Goal: Information Seeking & Learning: Learn about a topic

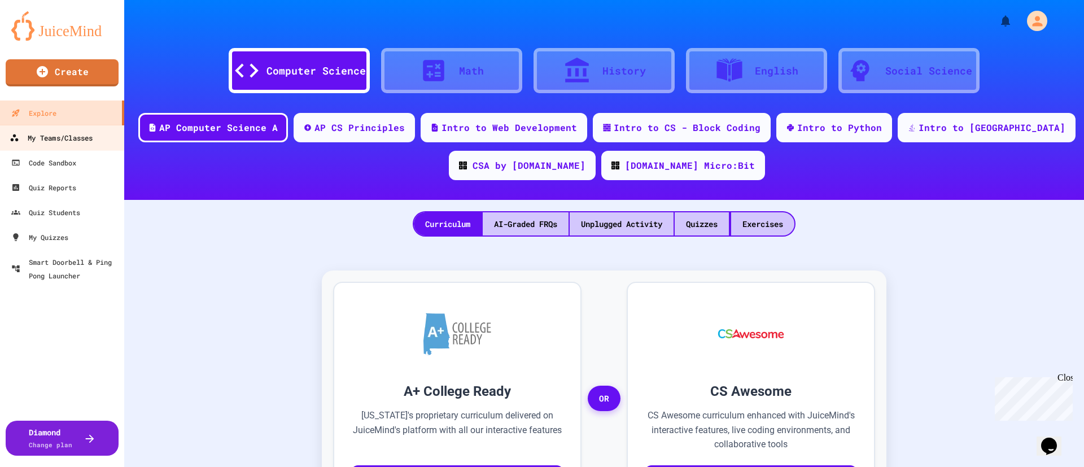
click at [64, 141] on div "My Teams/Classes" at bounding box center [51, 138] width 83 height 14
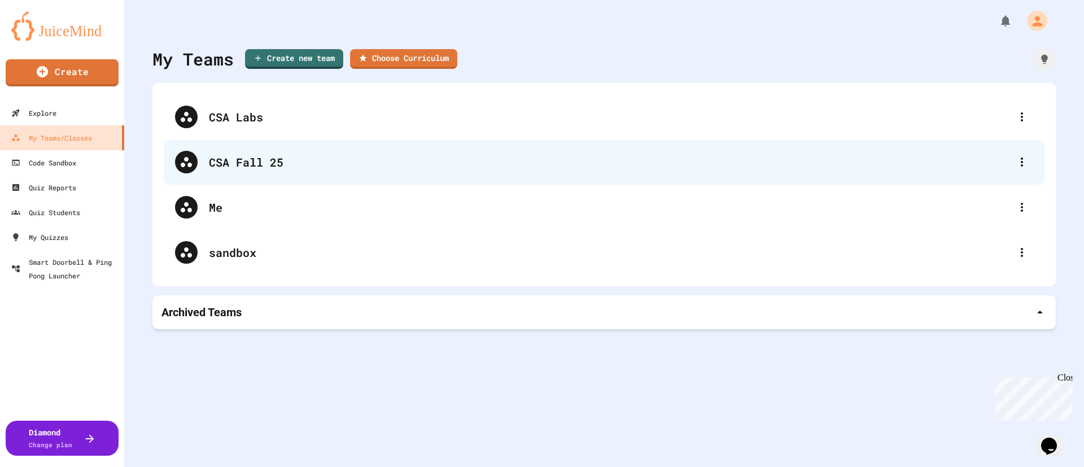
click at [227, 167] on div "CSA Fall 25" at bounding box center [610, 162] width 802 height 17
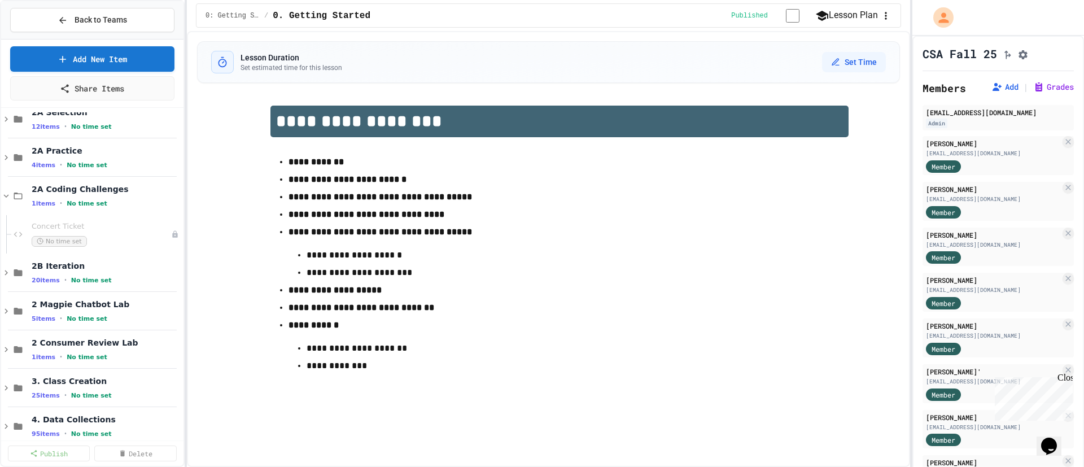
scroll to position [231, 0]
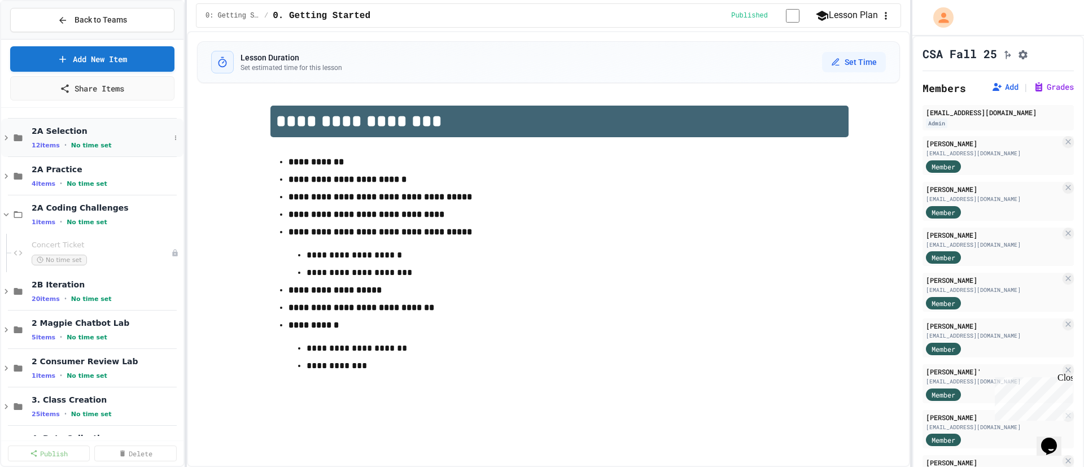
click at [51, 137] on div "2A Selection 12 items • No time set" at bounding box center [101, 138] width 138 height 24
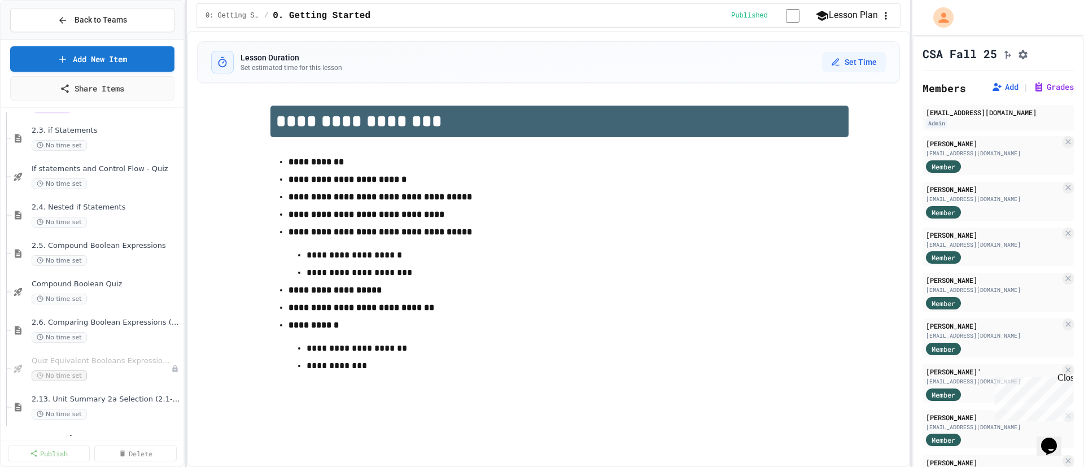
scroll to position [475, 0]
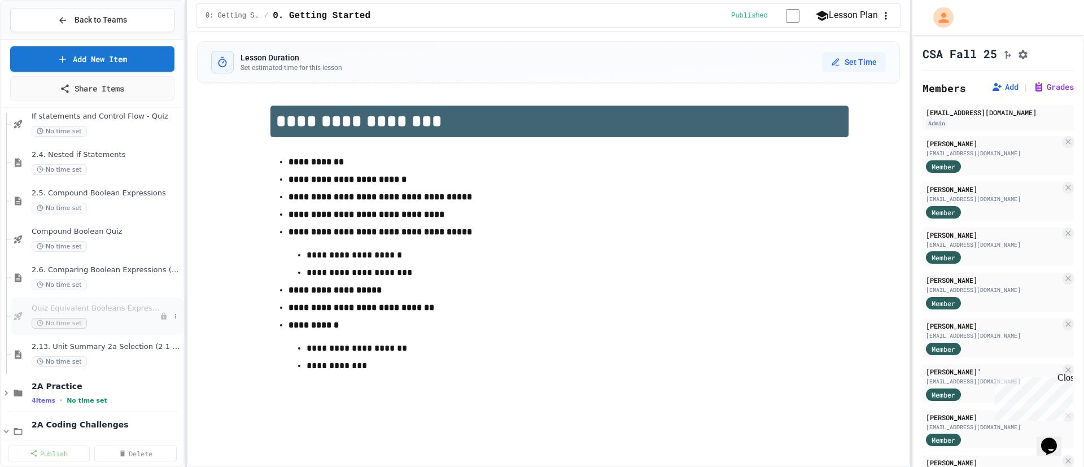
click at [169, 316] on div at bounding box center [170, 315] width 21 height 11
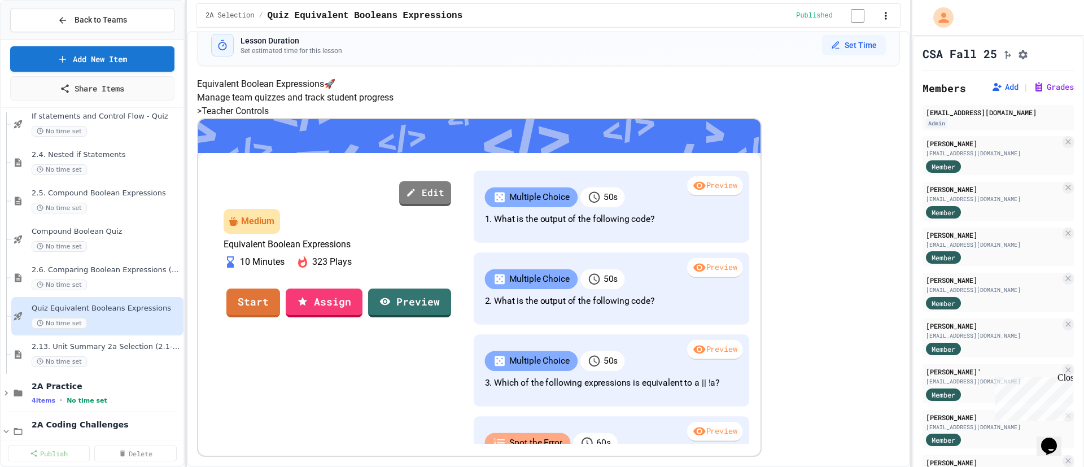
scroll to position [93, 0]
click at [280, 317] on link "Start" at bounding box center [253, 302] width 54 height 30
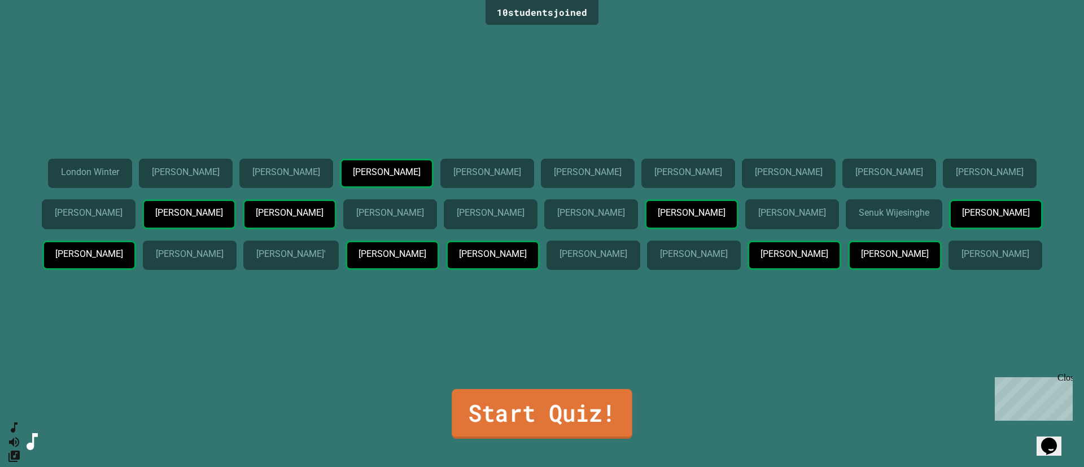
click at [564, 421] on link "Start Quiz!" at bounding box center [542, 414] width 181 height 50
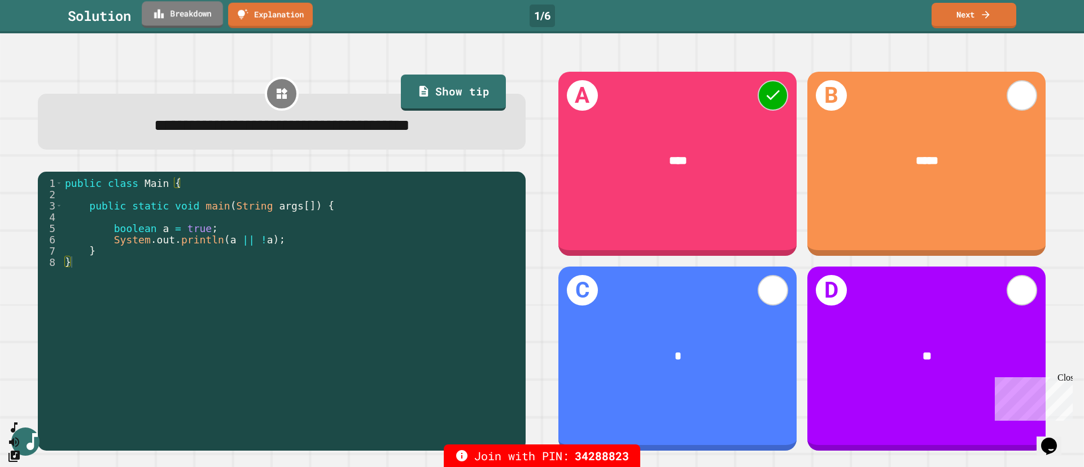
click at [205, 21] on link "Breakdown" at bounding box center [182, 14] width 81 height 27
click at [969, 14] on link "Next" at bounding box center [974, 14] width 84 height 27
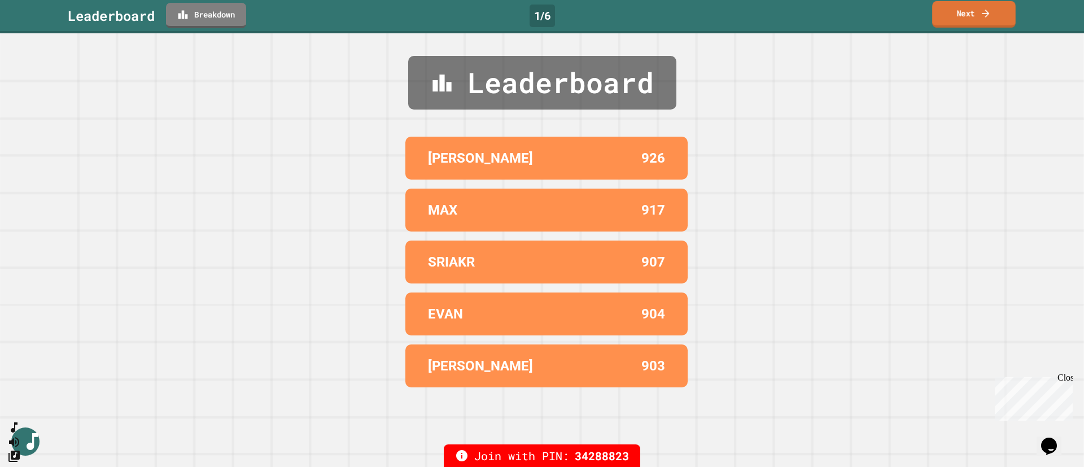
click at [969, 18] on link "Next" at bounding box center [974, 14] width 84 height 27
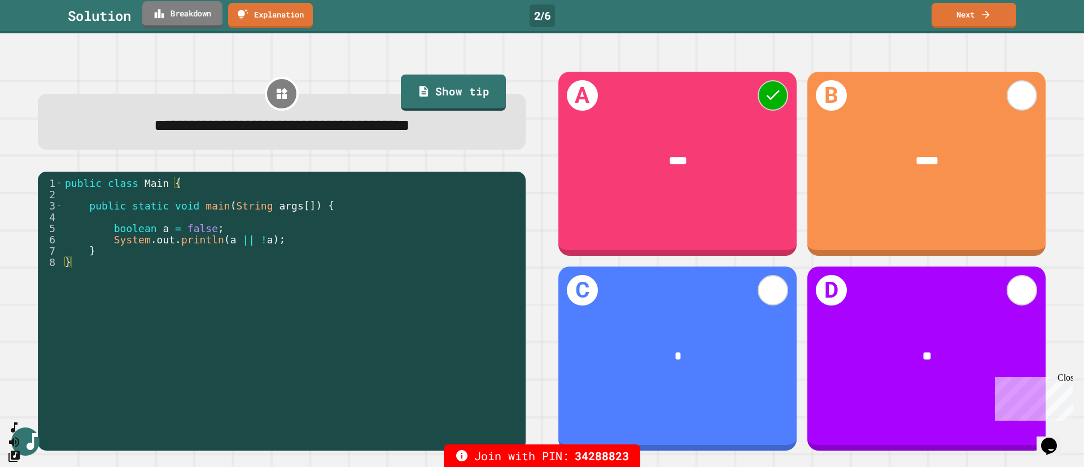
click at [193, 24] on link "Breakdown" at bounding box center [182, 14] width 80 height 27
click at [965, 20] on link "Next" at bounding box center [974, 14] width 84 height 27
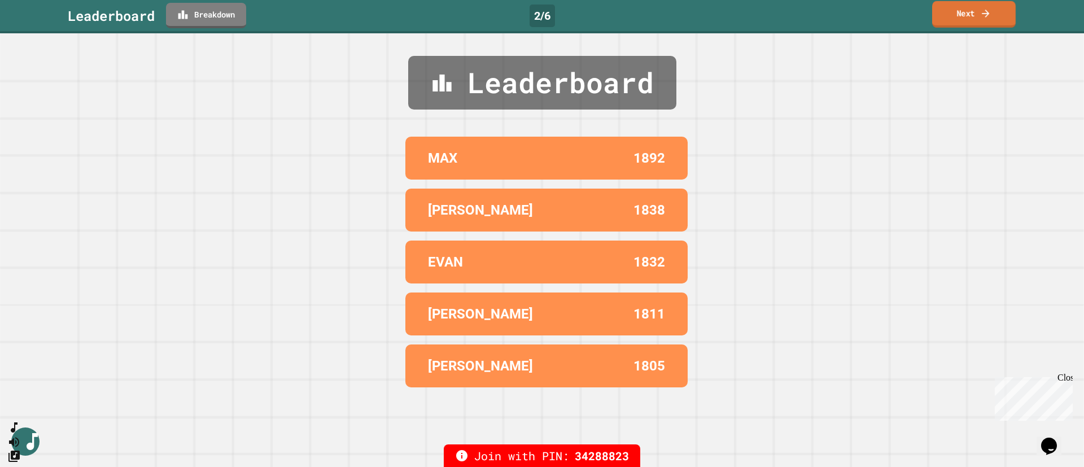
click at [966, 22] on link "Next" at bounding box center [974, 14] width 84 height 27
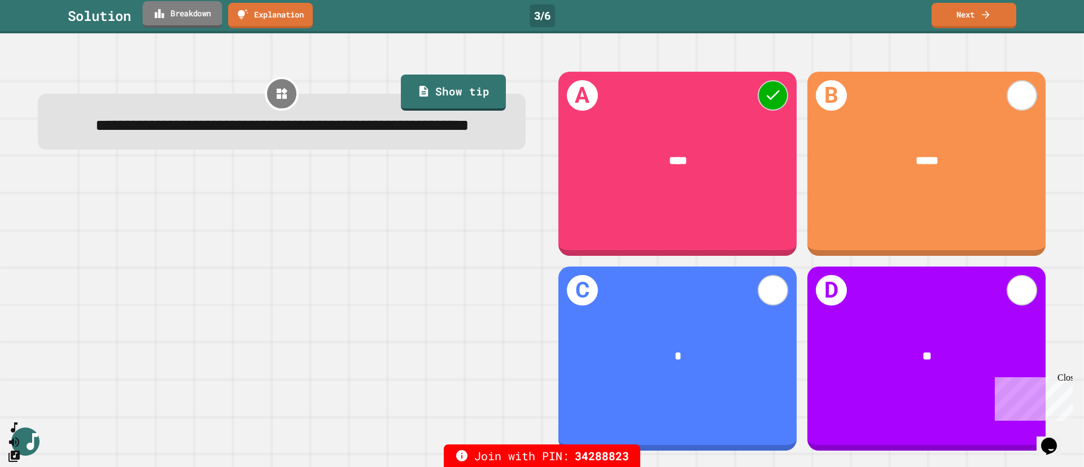
click at [192, 20] on link "Breakdown" at bounding box center [183, 14] width 80 height 27
click at [164, 15] on icon at bounding box center [160, 12] width 9 height 9
click at [944, 21] on link "Next" at bounding box center [973, 14] width 85 height 27
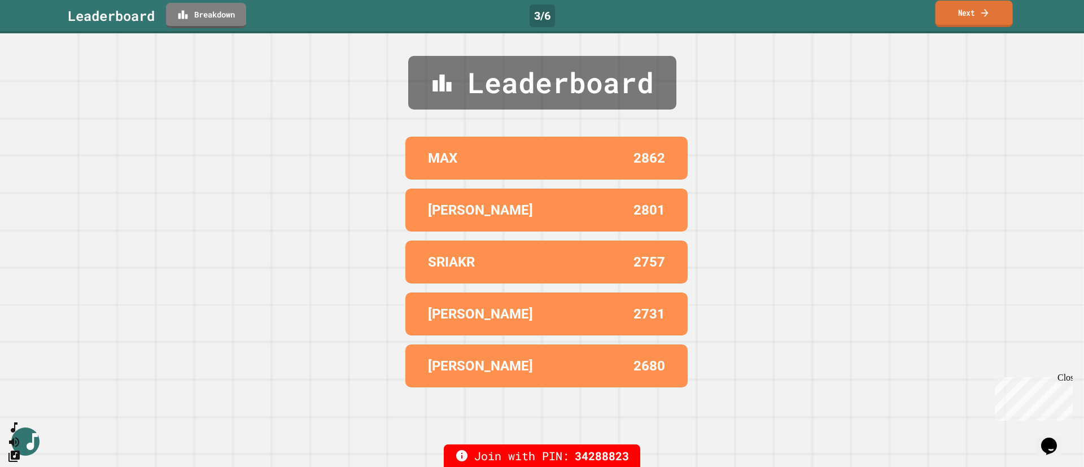
click at [956, 20] on link "Next" at bounding box center [973, 14] width 77 height 27
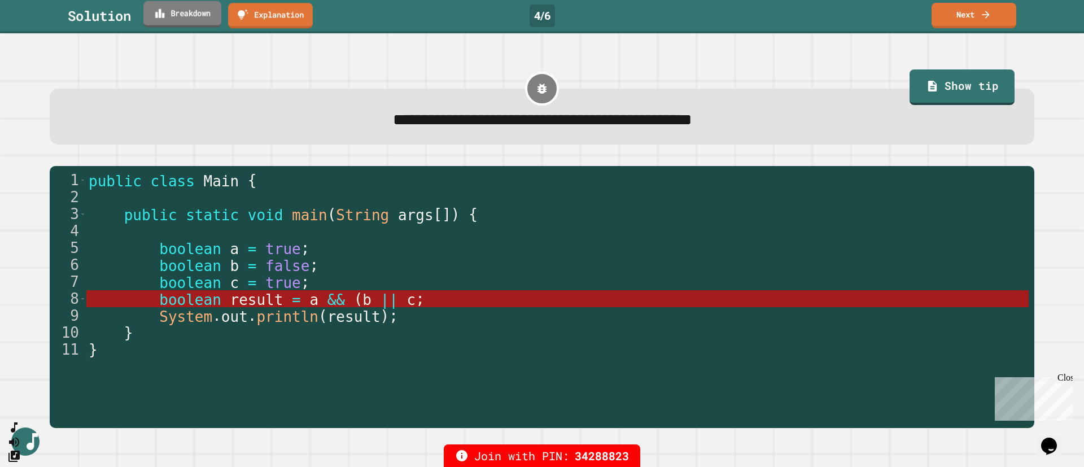
click at [220, 20] on link "Breakdown" at bounding box center [182, 14] width 78 height 27
click at [967, 25] on link "Next" at bounding box center [973, 14] width 85 height 27
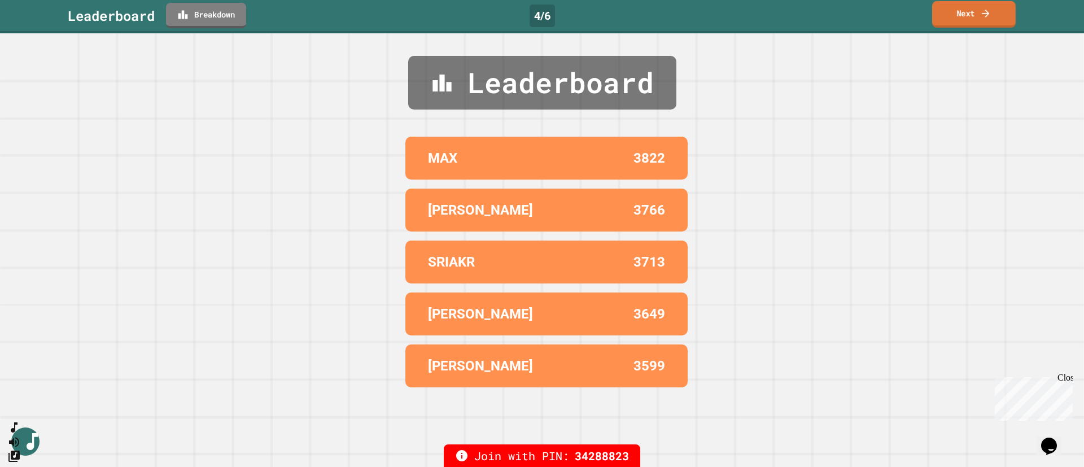
click at [978, 16] on link "Next" at bounding box center [974, 14] width 84 height 27
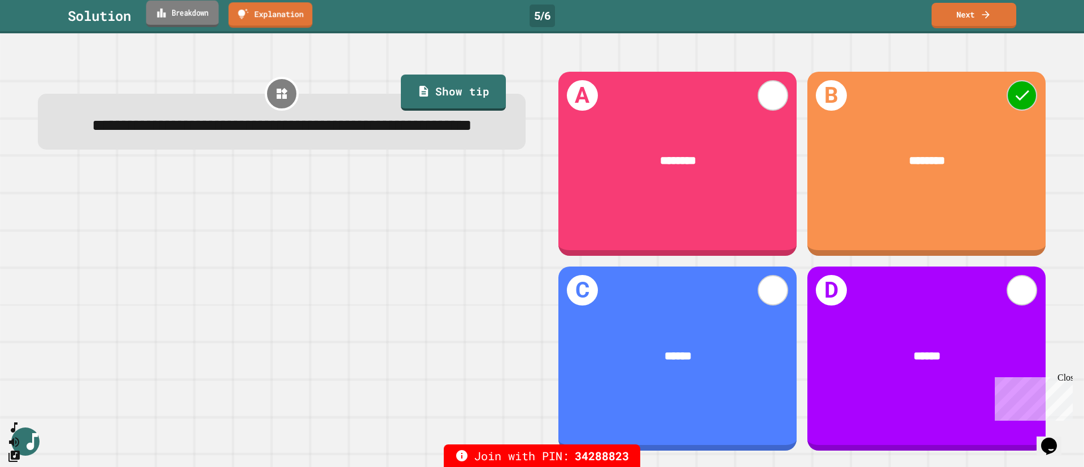
click at [173, 16] on link "Breakdown" at bounding box center [182, 14] width 73 height 27
click at [954, 19] on link "Next" at bounding box center [974, 14] width 84 height 27
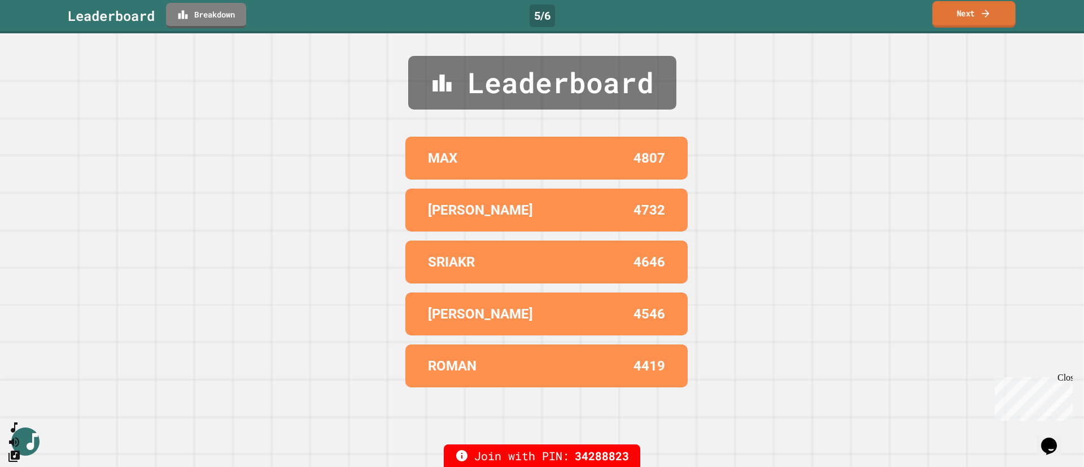
click at [949, 20] on link "Next" at bounding box center [973, 14] width 83 height 27
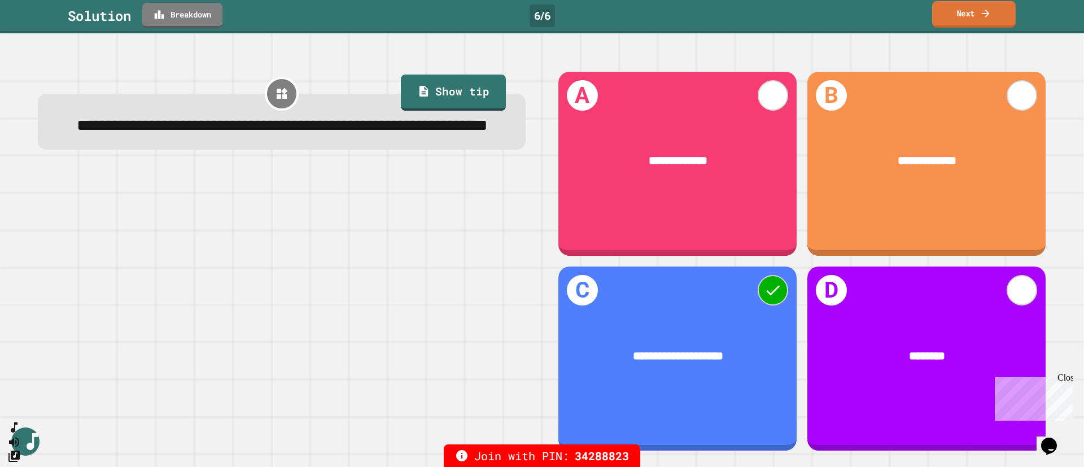
click at [970, 17] on link "Next" at bounding box center [974, 14] width 84 height 27
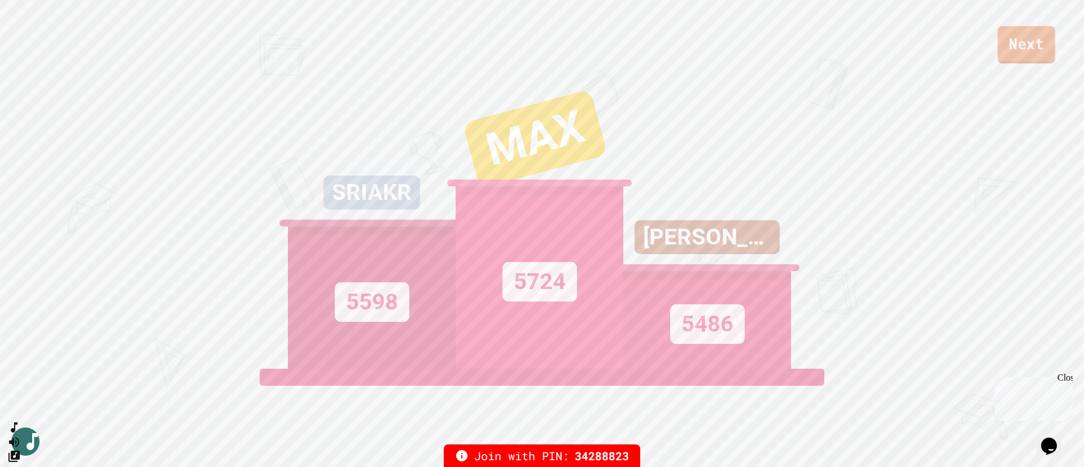
click at [1004, 50] on link "Next" at bounding box center [1026, 44] width 58 height 37
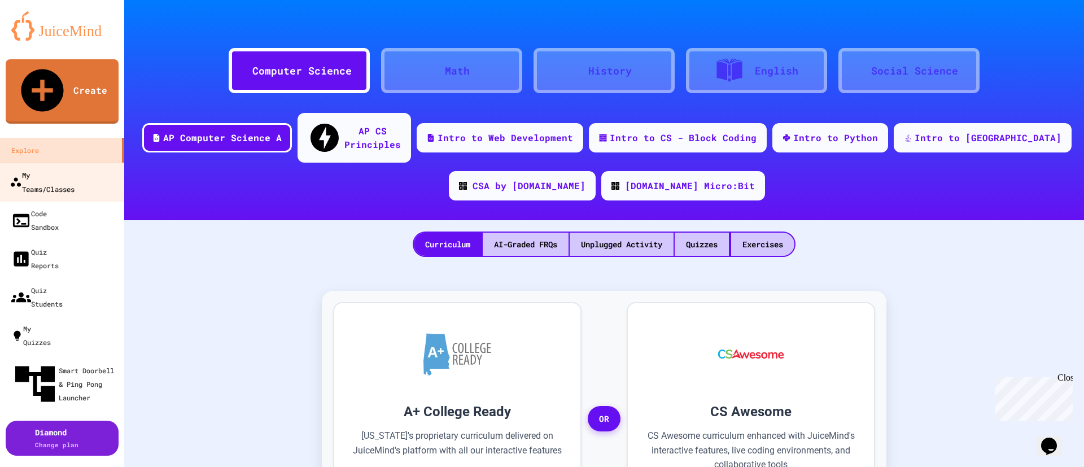
click at [58, 168] on div "My Teams/Classes" at bounding box center [42, 182] width 65 height 28
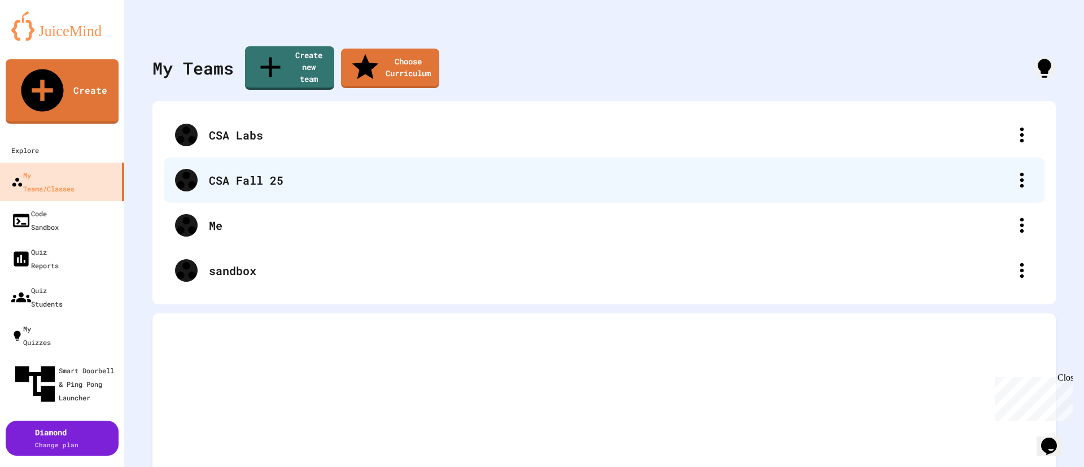
click at [246, 172] on div "CSA Fall 25" at bounding box center [610, 180] width 802 height 17
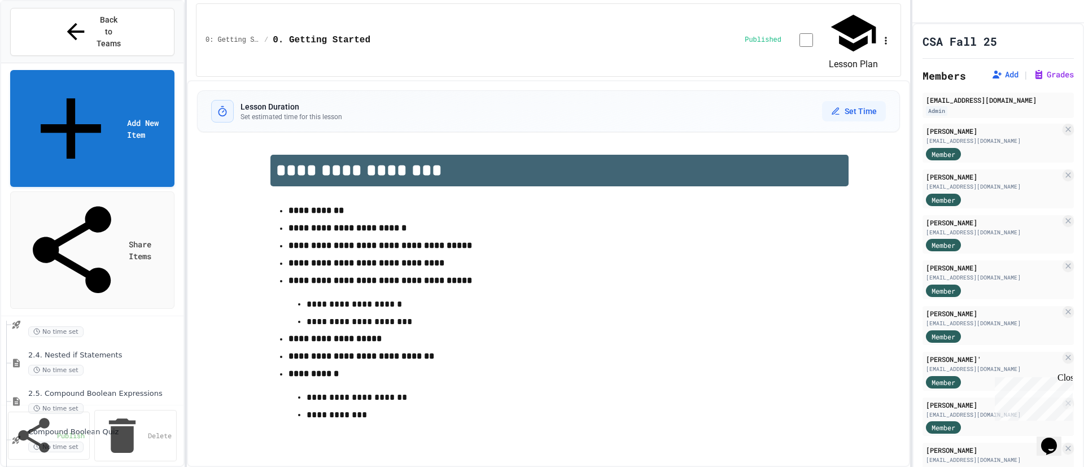
scroll to position [518, 0]
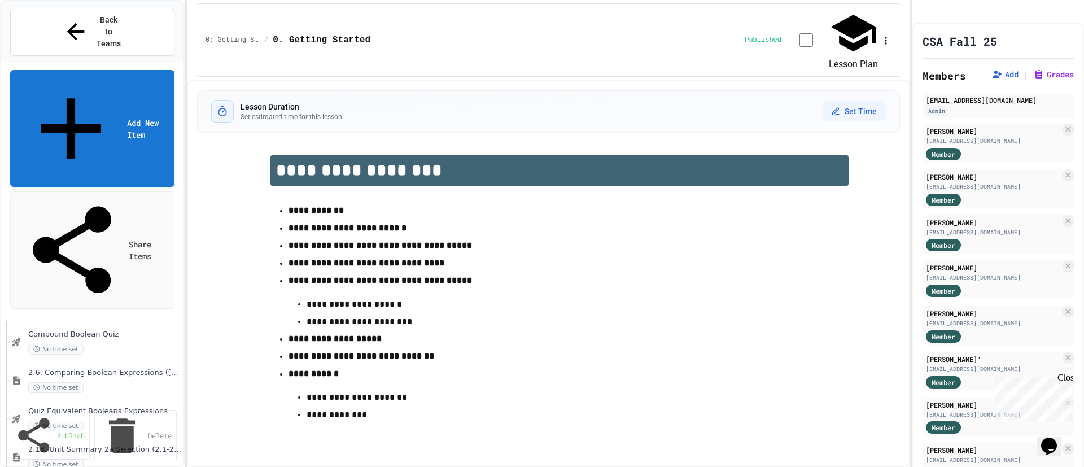
scroll to position [602, 0]
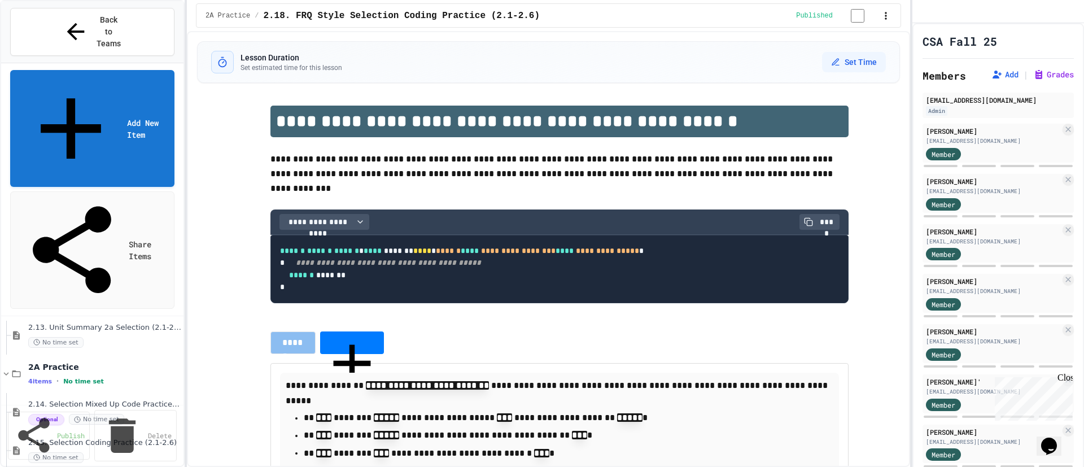
scroll to position [709, 0]
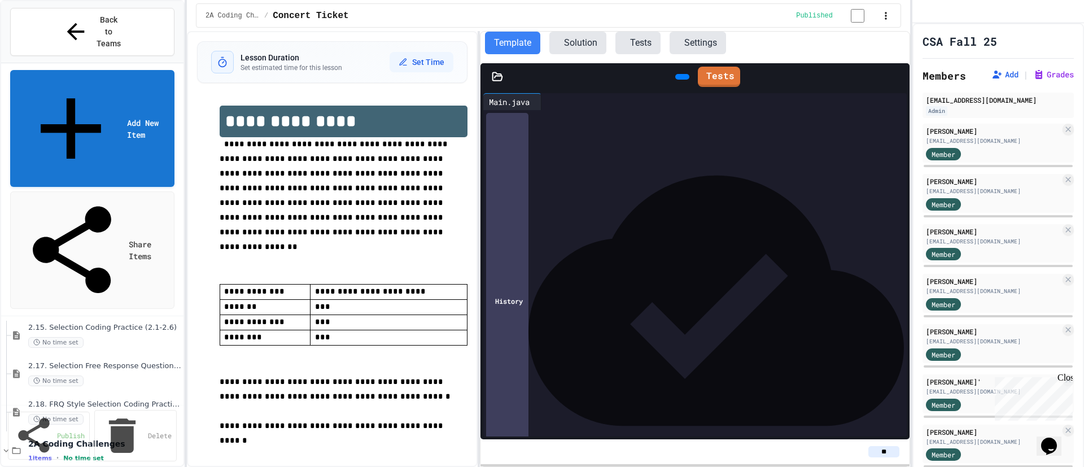
scroll to position [778, 0]
